Goal: Task Accomplishment & Management: Use online tool/utility

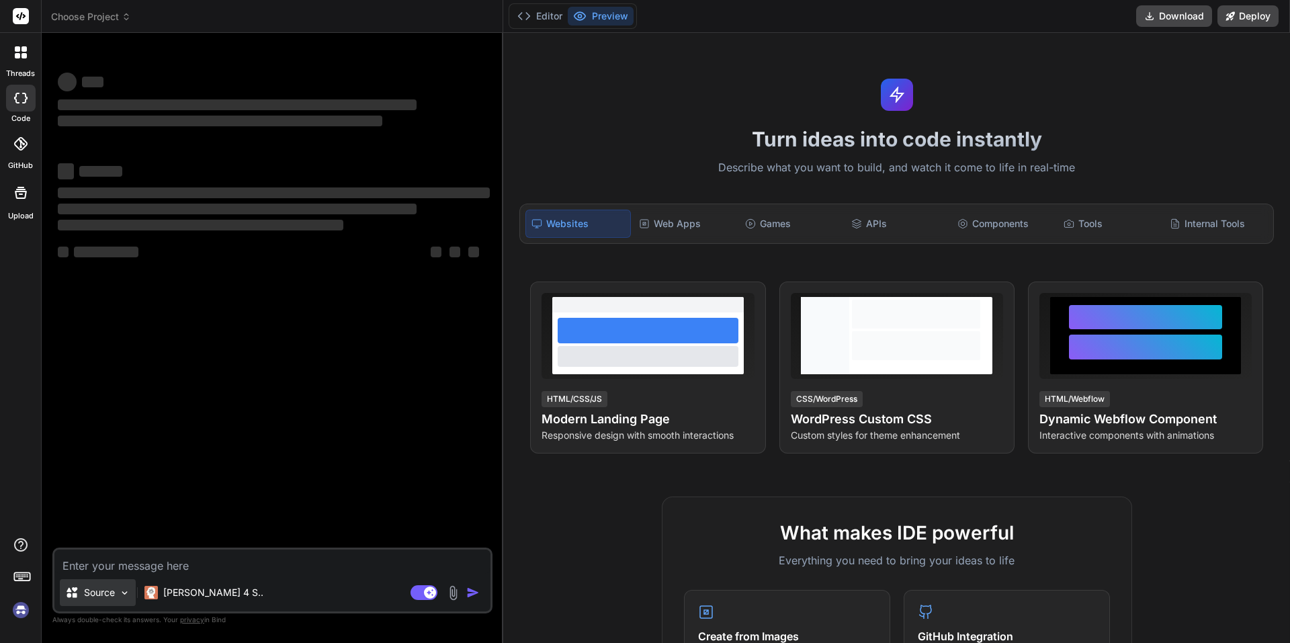
click at [120, 600] on div "Source" at bounding box center [98, 592] width 76 height 27
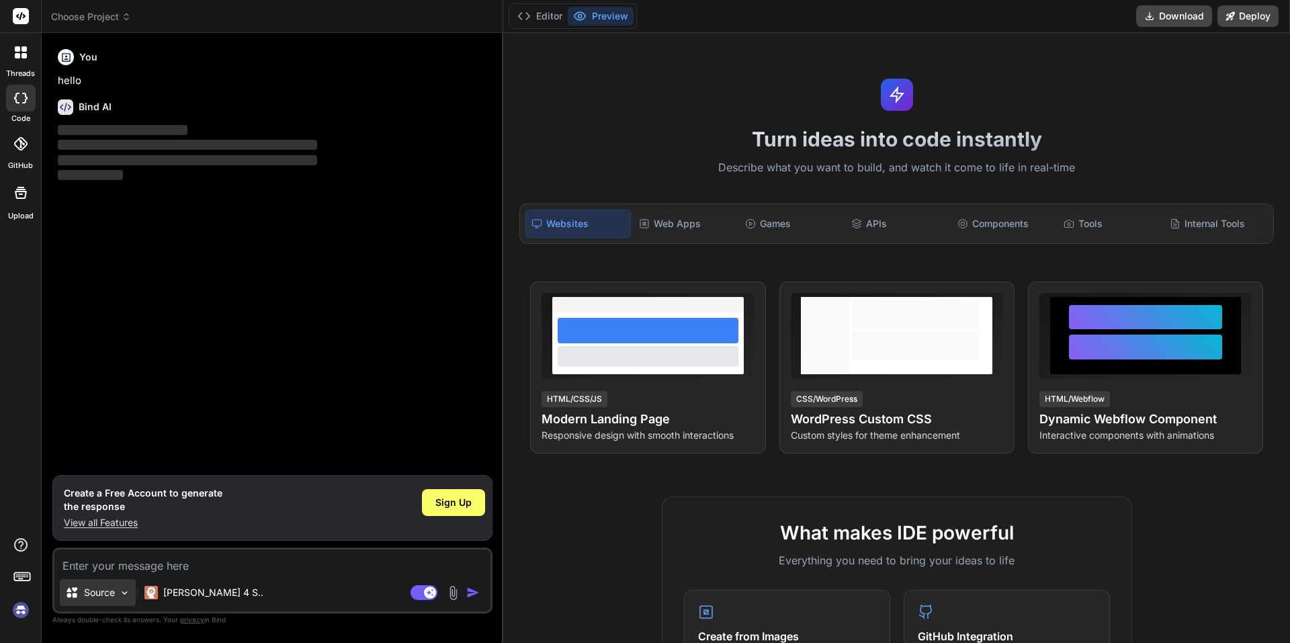
click at [121, 598] on img at bounding box center [124, 592] width 11 height 11
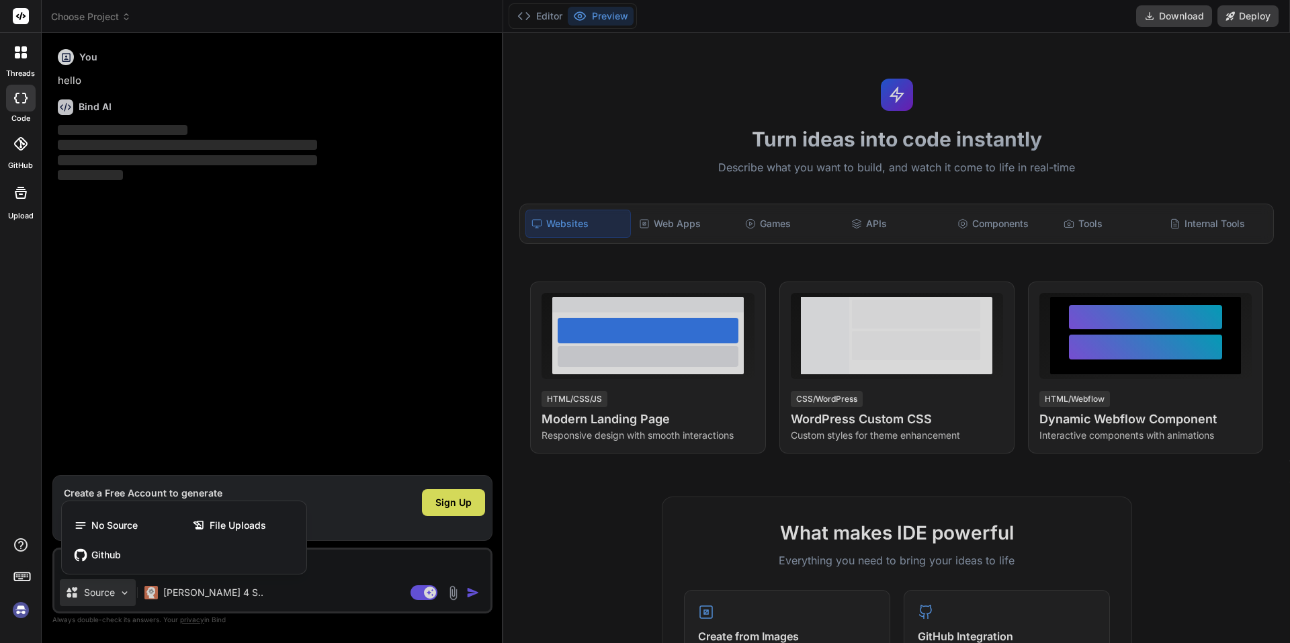
click at [340, 556] on div at bounding box center [645, 321] width 1290 height 643
type textarea "x"
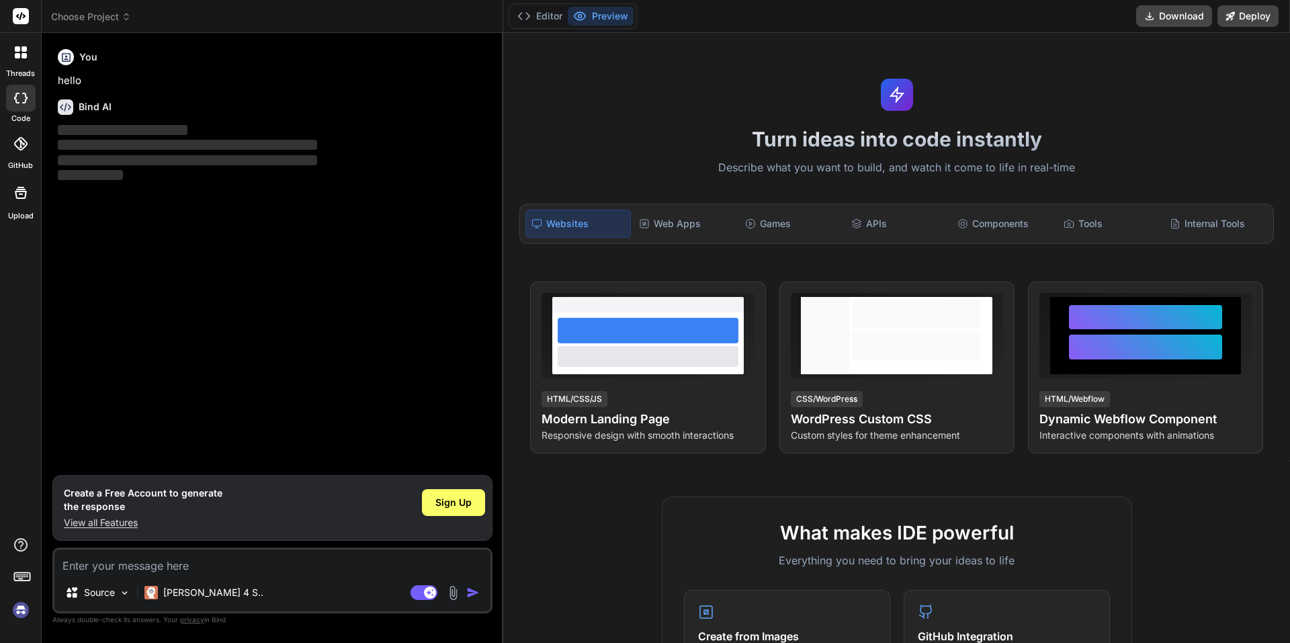
click at [319, 558] on textarea at bounding box center [272, 561] width 436 height 24
paste textarea "Buat backend Laravel 10/12 untuk aplikasi e-commerce. Fitur yang dibutuhkan: 1.…"
type textarea "Buat backend Laravel 10/12 untuk aplikasi e-commerce. Fitur yang dibutuhkan: 1.…"
type textarea "x"
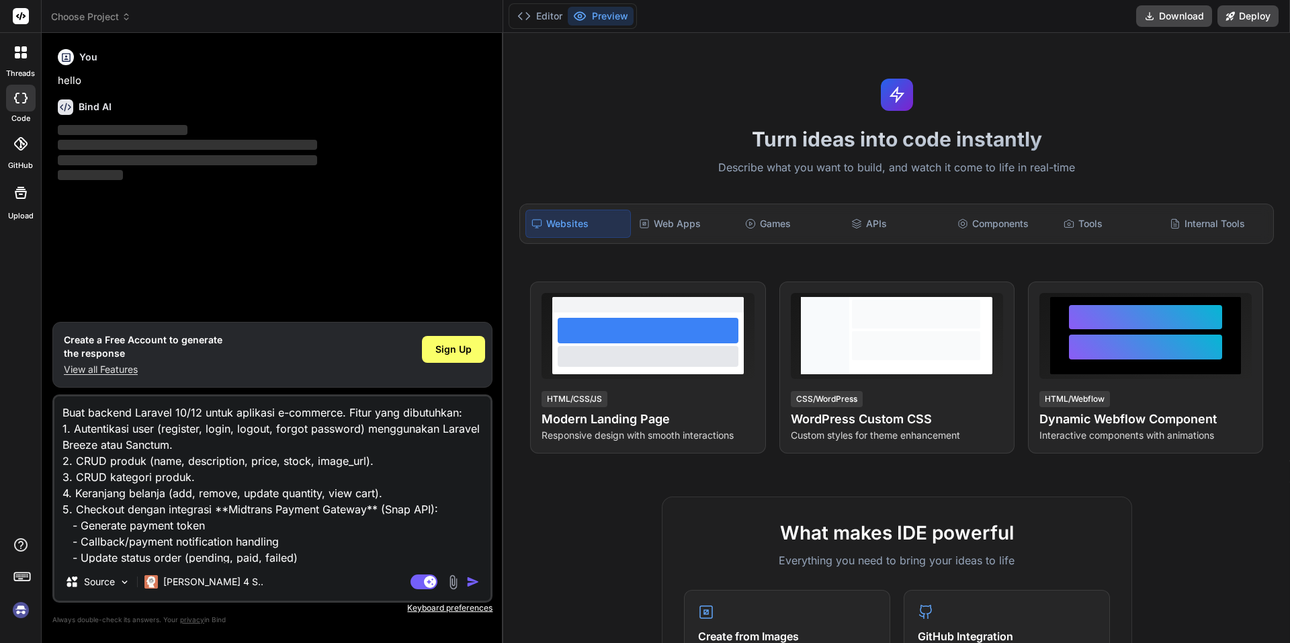
scroll to position [163, 0]
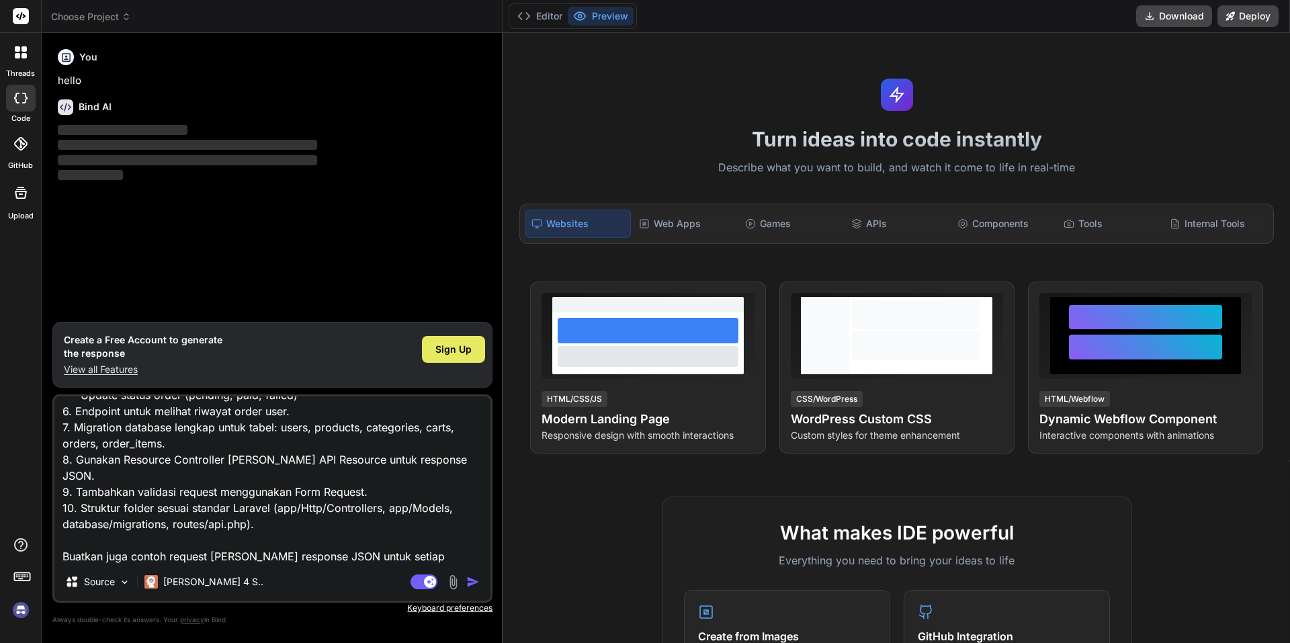
type textarea "Buat backend Laravel 10/12 untuk aplikasi e-commerce. Fitur yang dibutuhkan: 1.…"
click at [441, 353] on span "Sign Up" at bounding box center [453, 349] width 36 height 13
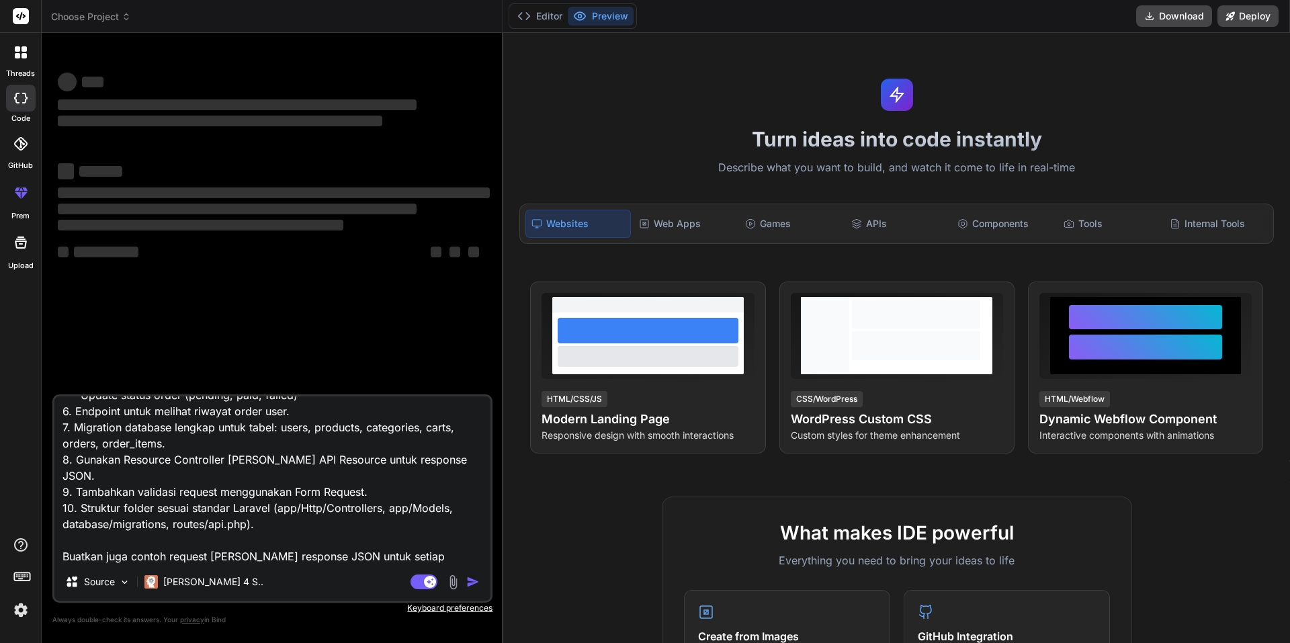
click at [474, 584] on img "button" at bounding box center [472, 581] width 13 height 13
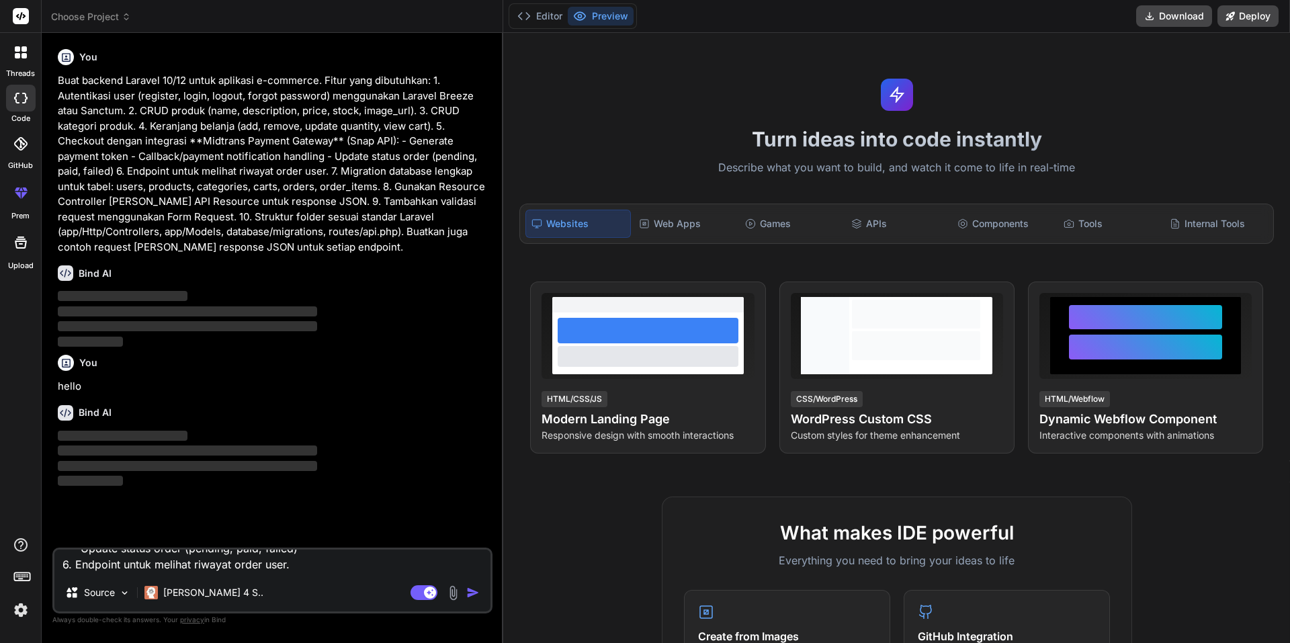
scroll to position [0, 0]
click at [679, 223] on div "Web Apps" at bounding box center [684, 224] width 103 height 28
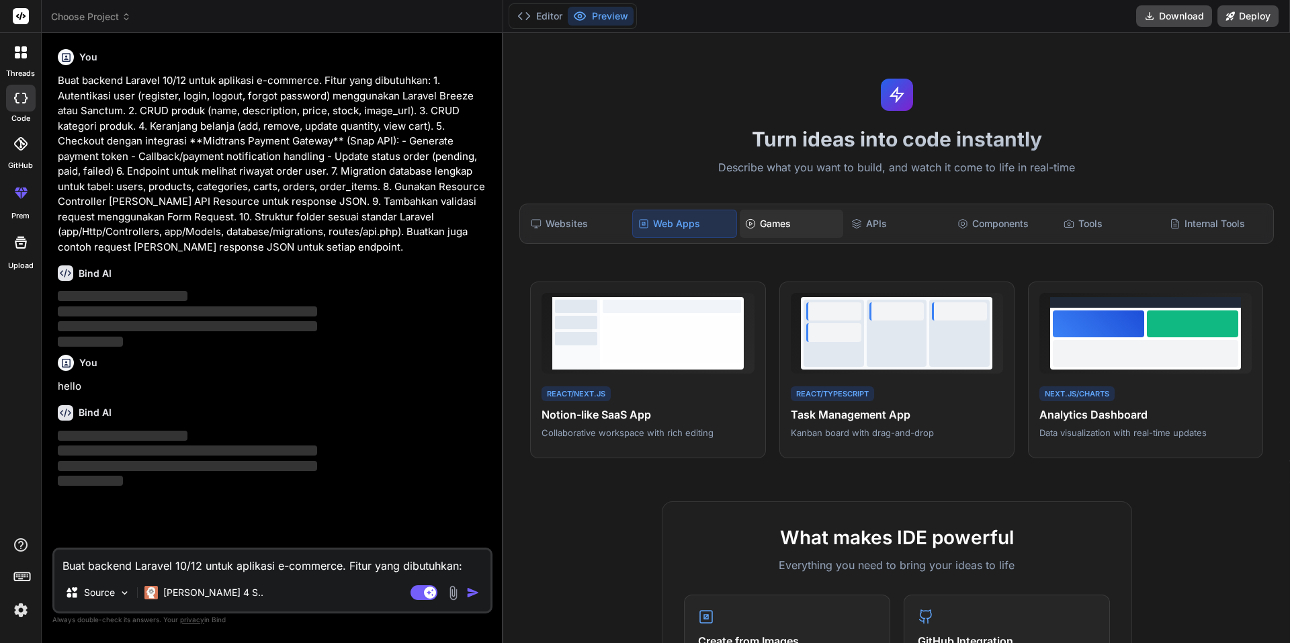
click at [762, 219] on div "Games" at bounding box center [791, 224] width 103 height 28
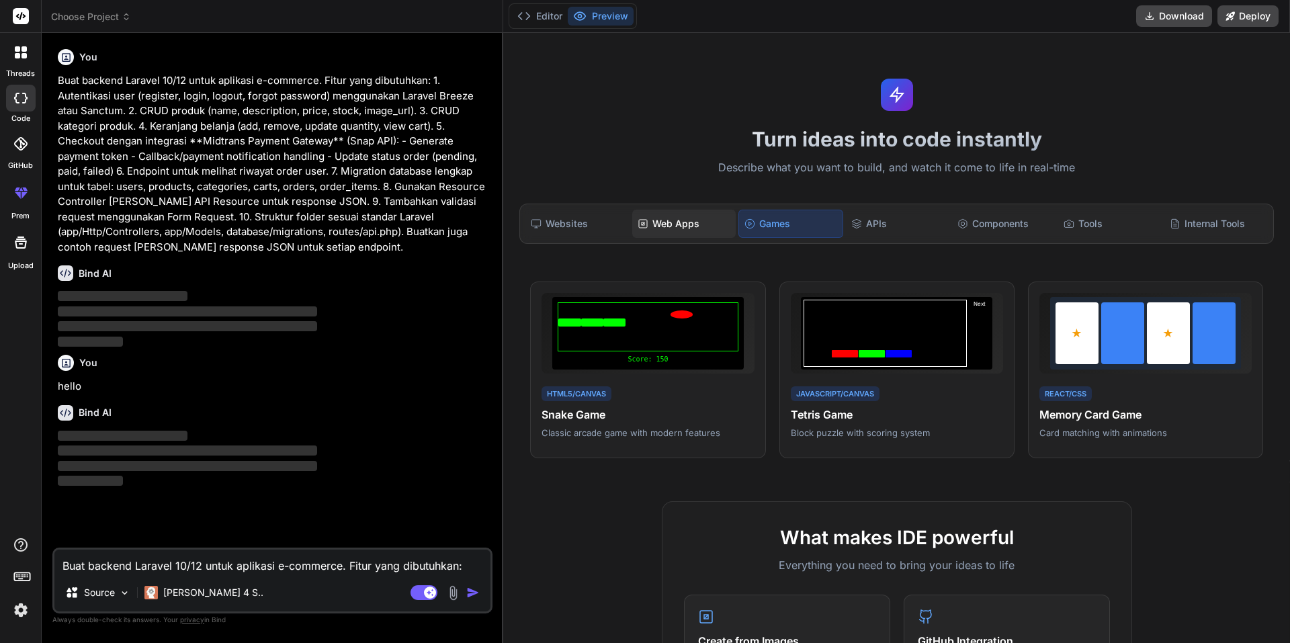
click at [684, 235] on div "Web Apps" at bounding box center [683, 224] width 103 height 28
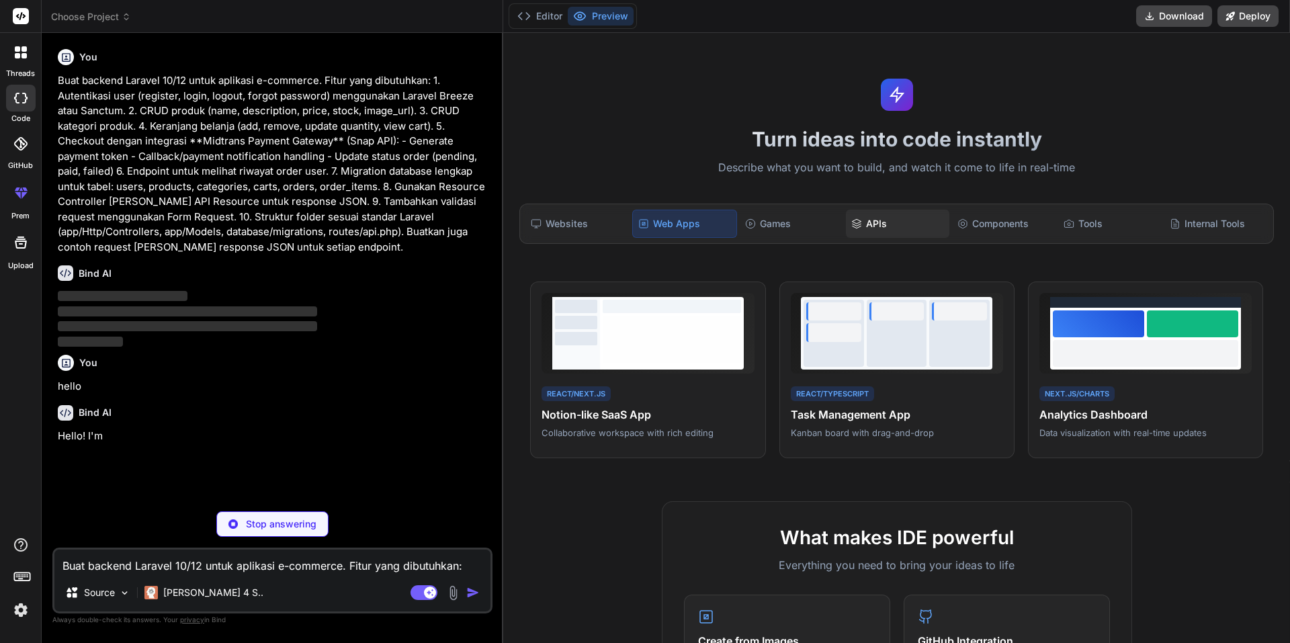
click at [860, 211] on div "APIs" at bounding box center [897, 224] width 103 height 28
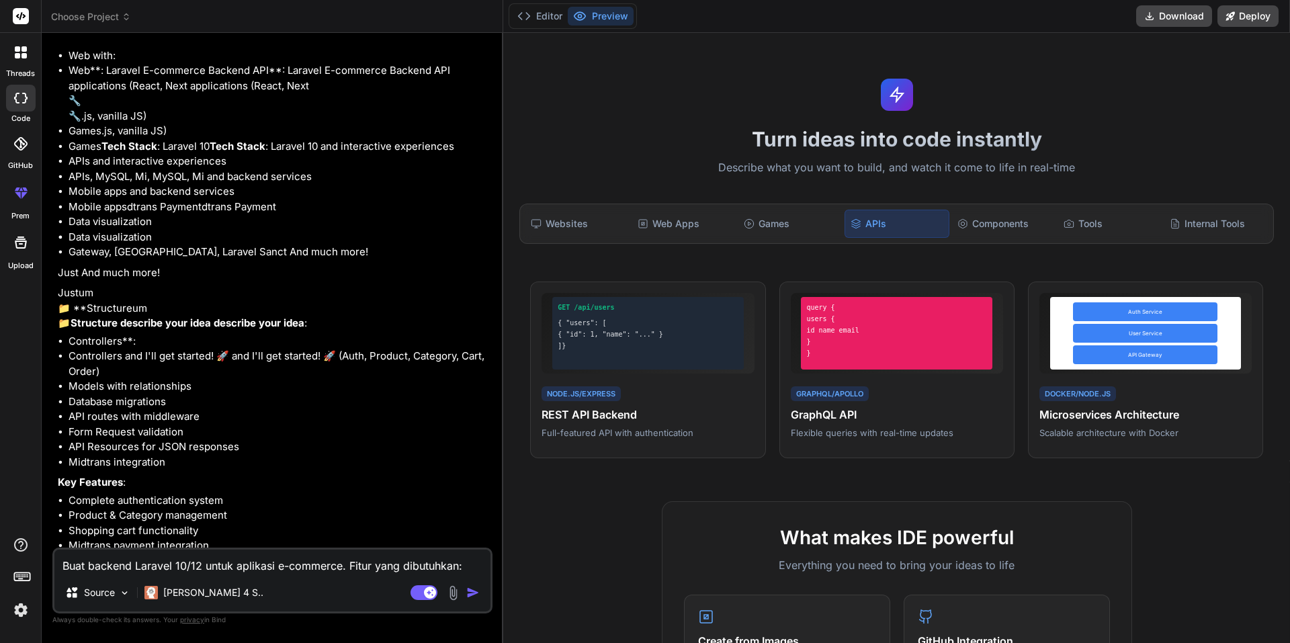
scroll to position [605, 0]
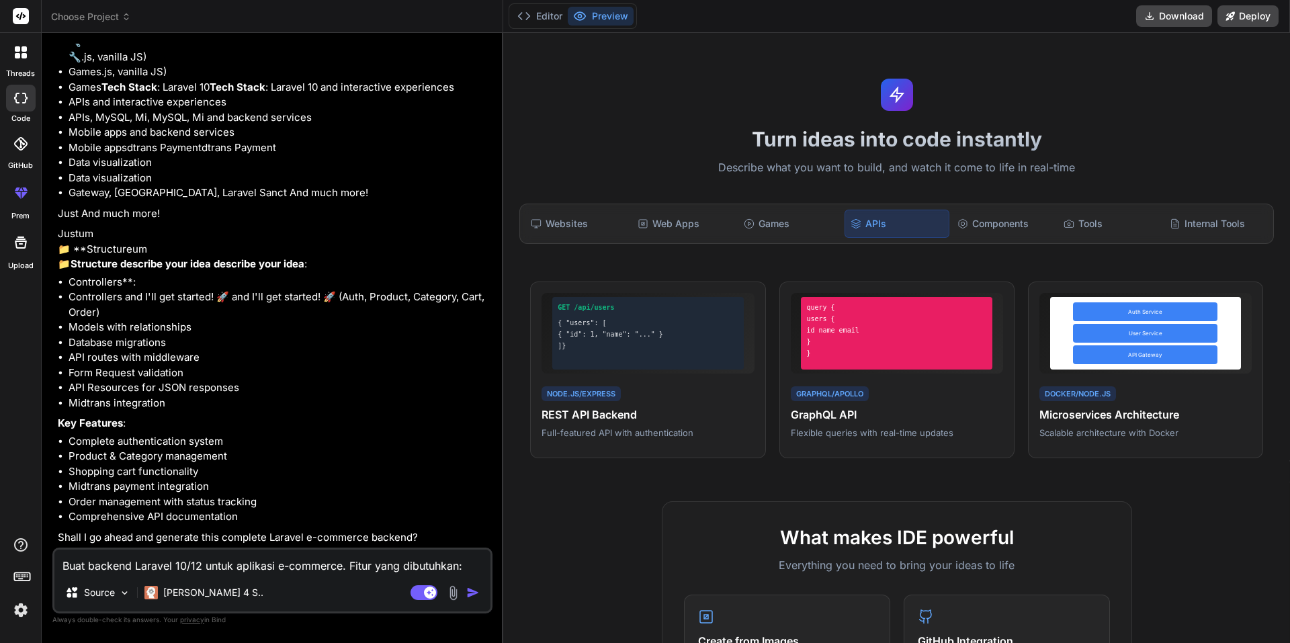
type textarea "x"
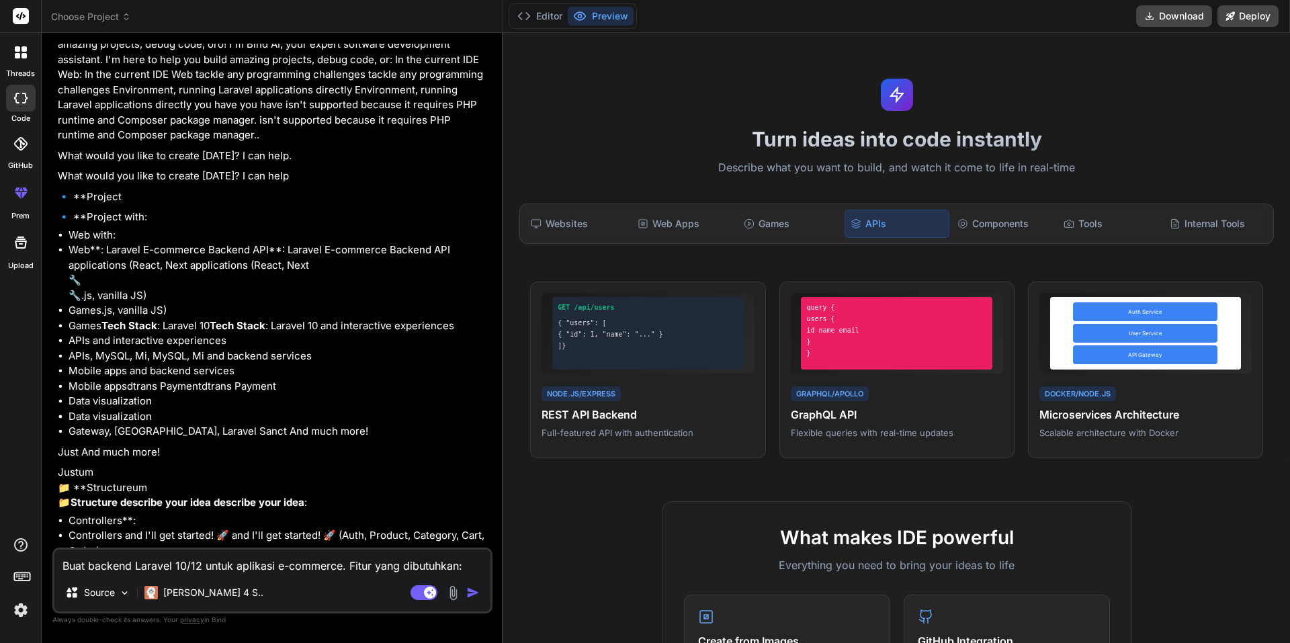
scroll to position [339, 0]
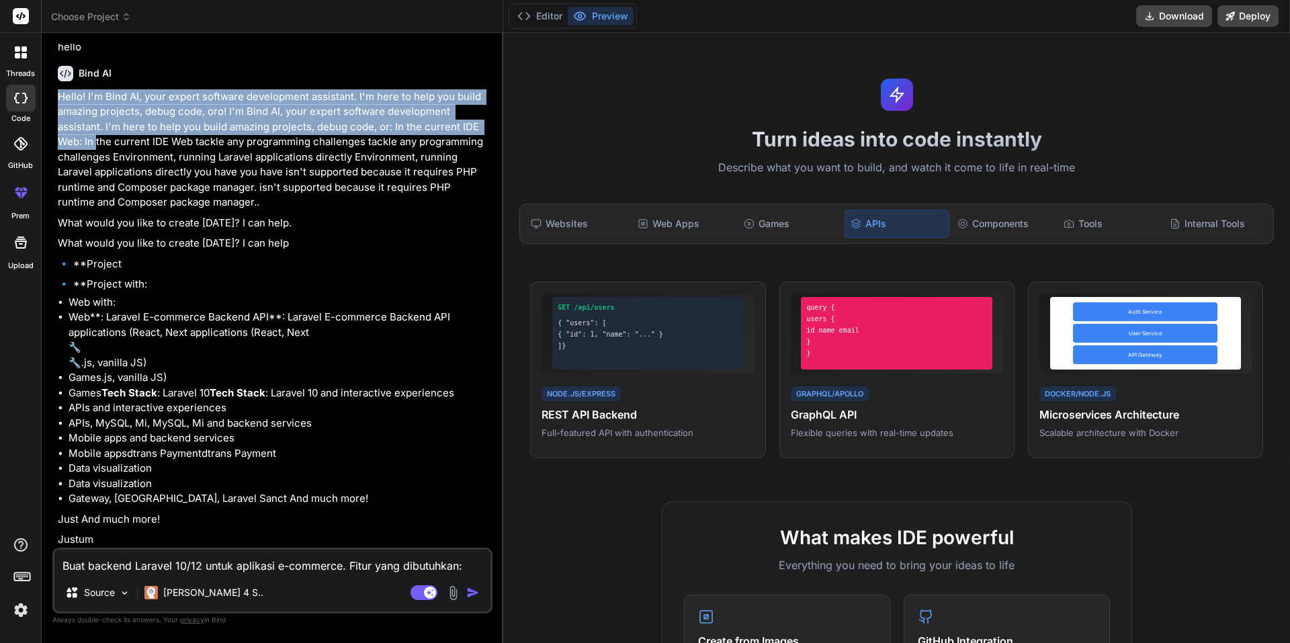
drag, startPoint x: 50, startPoint y: 94, endPoint x: 96, endPoint y: 149, distance: 71.6
click at [96, 149] on div "Bind AI Web Search Created with Pixso. Code Generator You Bind AI ‌ ‌ ‌ ‌ You h…" at bounding box center [272, 337] width 461 height 609
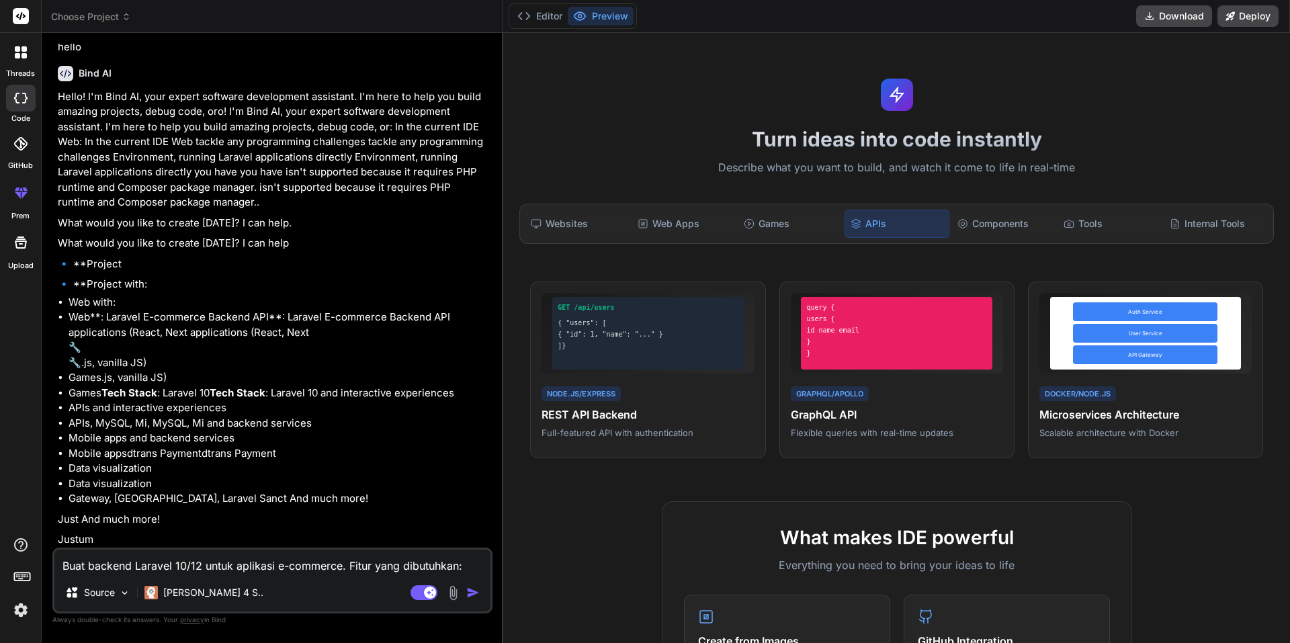
click at [302, 222] on p "What would you like to create [DATE]? I can help." at bounding box center [274, 223] width 432 height 15
click at [999, 230] on div "Components" at bounding box center [1003, 224] width 103 height 28
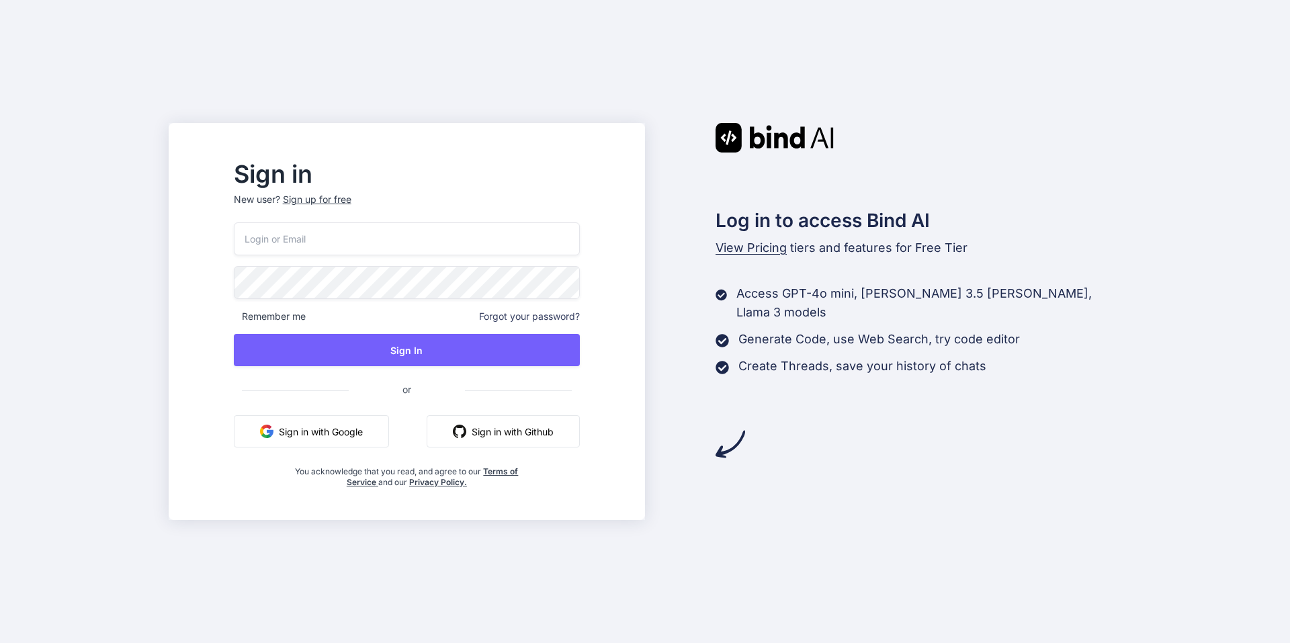
click at [337, 431] on button "Sign in with Google" at bounding box center [311, 431] width 155 height 32
